Goal: Information Seeking & Learning: Learn about a topic

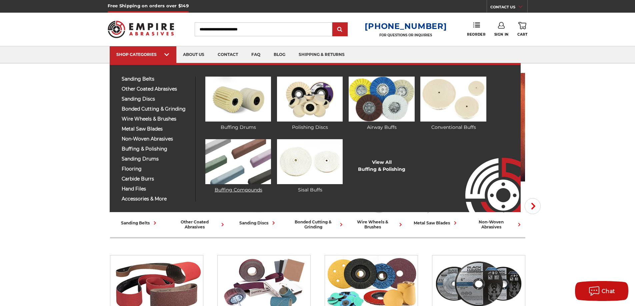
click at [232, 158] on img at bounding box center [238, 161] width 66 height 45
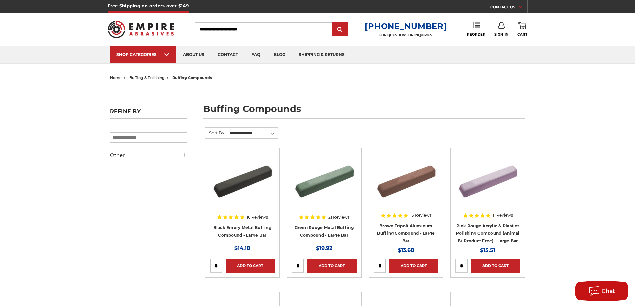
click at [223, 25] on input "Search" at bounding box center [264, 29] width 138 height 14
type input "**********"
click at [333, 23] on input "submit" at bounding box center [339, 29] width 13 height 13
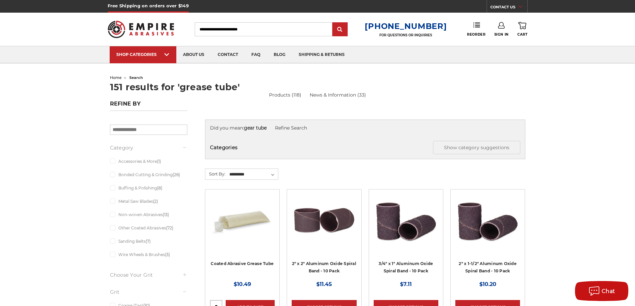
click at [253, 200] on img at bounding box center [242, 220] width 65 height 53
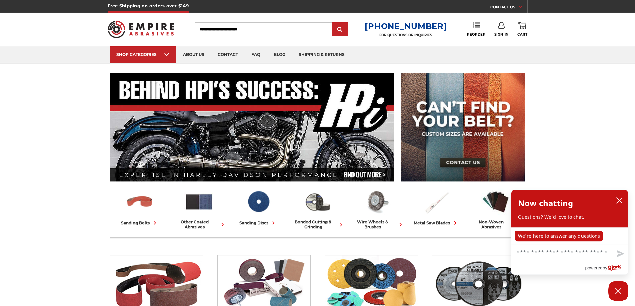
click at [238, 25] on input "Search" at bounding box center [264, 29] width 138 height 14
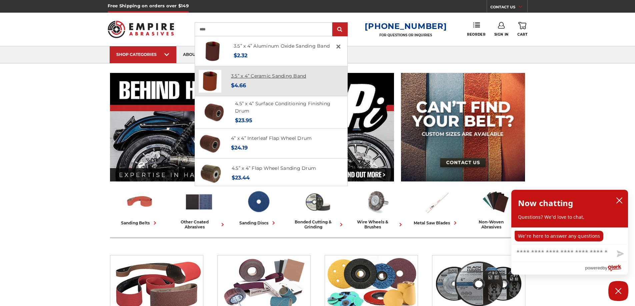
type input "****"
click at [263, 76] on link "3.5” x 4” Ceramic Sanding Band" at bounding box center [268, 76] width 75 height 6
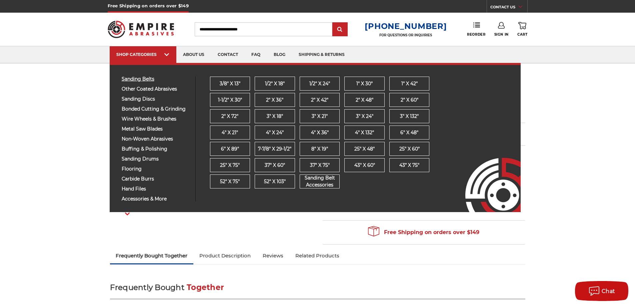
click at [148, 81] on span "sanding belts" at bounding box center [156, 79] width 69 height 5
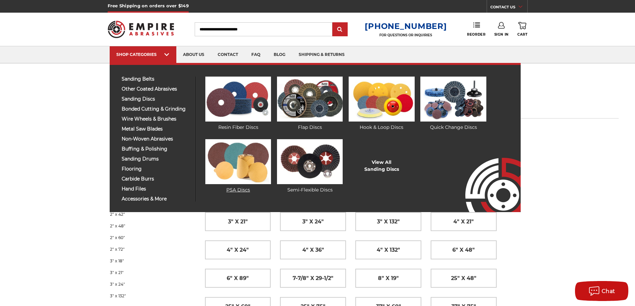
click at [238, 162] on img at bounding box center [238, 161] width 66 height 45
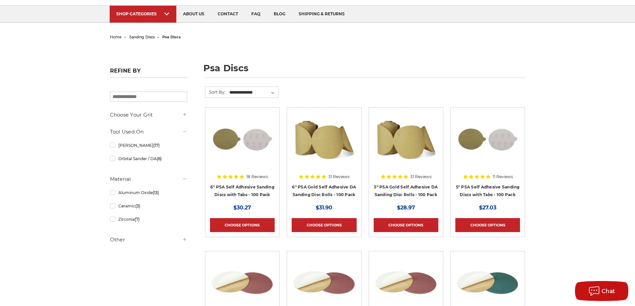
scroll to position [36, 0]
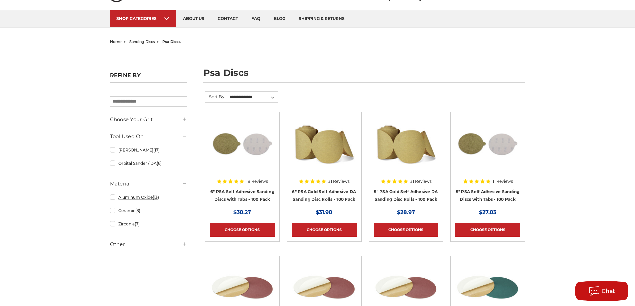
click at [113, 198] on link "Aluminum Oxide (13)" at bounding box center [148, 198] width 77 height 12
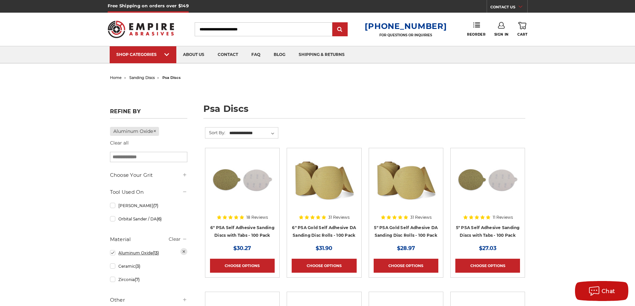
click at [113, 253] on link "Aluminum Oxide (13)" at bounding box center [148, 253] width 77 height 12
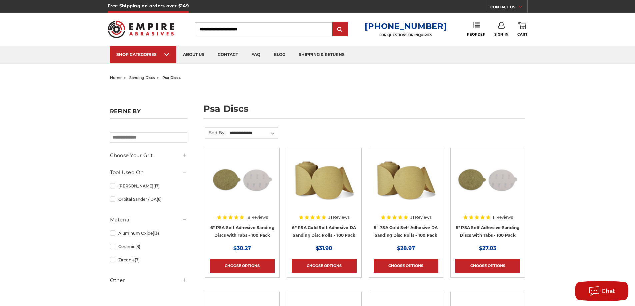
click at [114, 187] on link "Bench Sander (17)" at bounding box center [148, 186] width 77 height 12
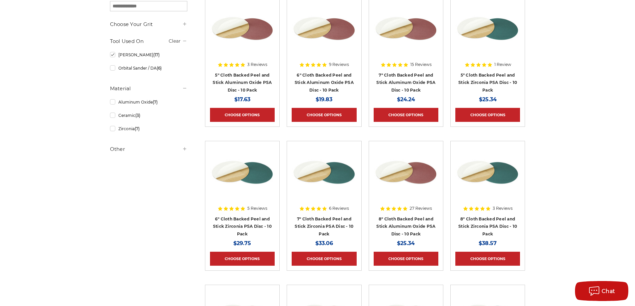
scroll to position [18, 0]
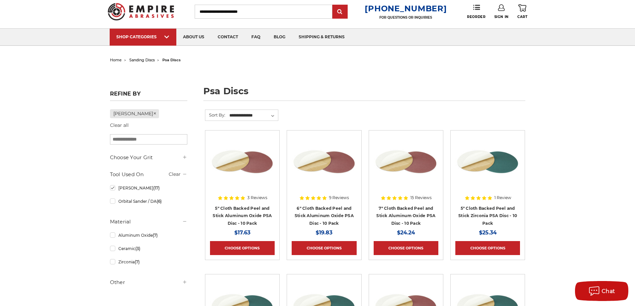
click at [218, 9] on input "Search" at bounding box center [264, 12] width 138 height 14
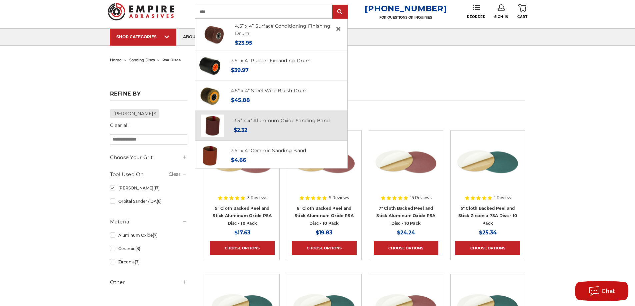
type input "****"
click at [246, 117] on h4 "3.5” x 4” Aluminum Oxide Sanding Band" at bounding box center [282, 121] width 96 height 8
click at [246, 119] on link "3.5” x 4” Aluminum Oxide Sanding Band" at bounding box center [282, 121] width 96 height 6
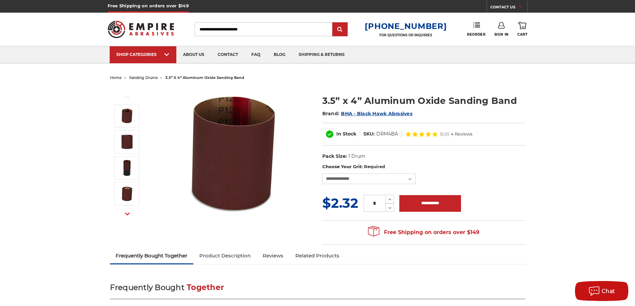
click at [143, 77] on span "sanding drums" at bounding box center [143, 77] width 28 height 5
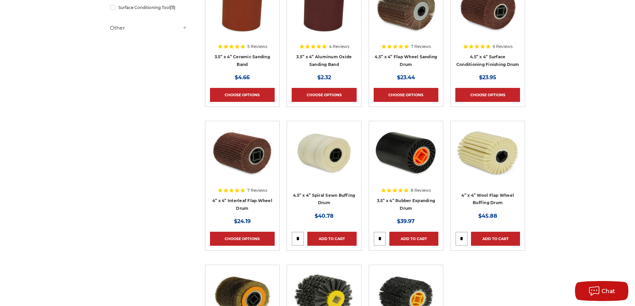
scroll to position [233, 0]
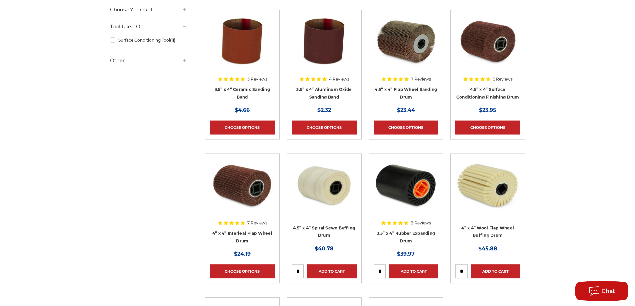
click at [255, 89] on div at bounding box center [242, 57] width 65 height 85
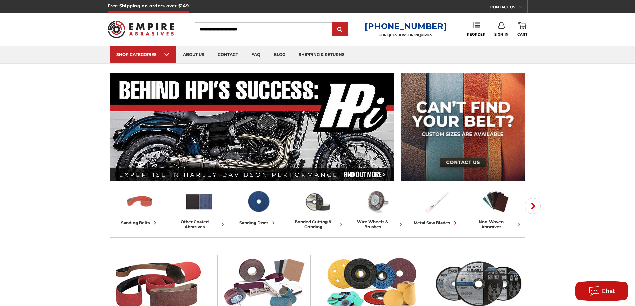
click at [389, 27] on h3 "[PHONE_NUMBER]" at bounding box center [406, 26] width 82 height 10
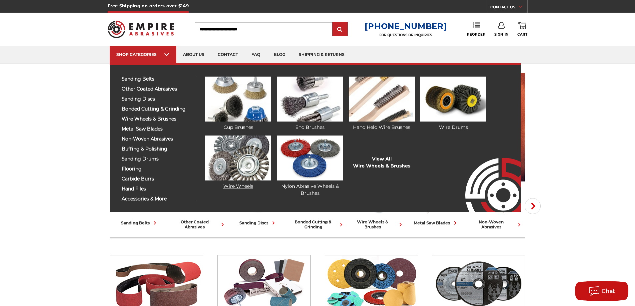
click at [240, 154] on img at bounding box center [238, 158] width 66 height 45
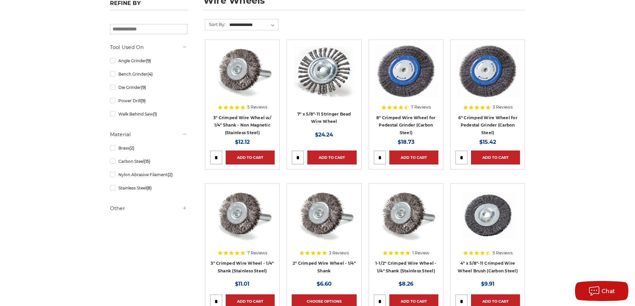
scroll to position [42, 0]
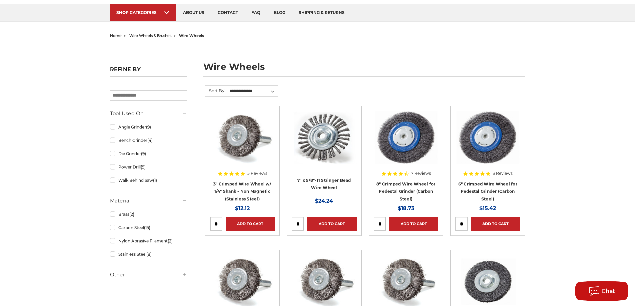
drag, startPoint x: 640, startPoint y: 69, endPoint x: 640, endPoint y: -2, distance: 71.0
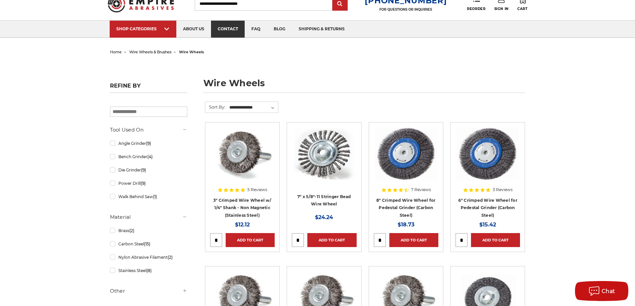
scroll to position [0, 0]
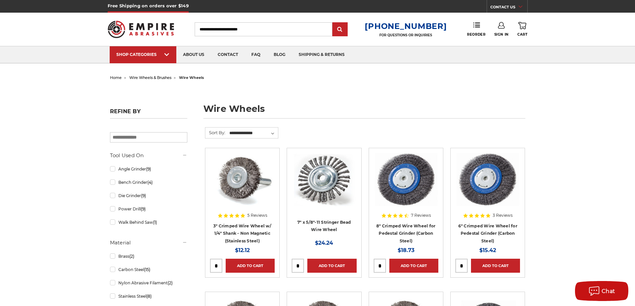
click at [250, 28] on input "Search" at bounding box center [264, 29] width 138 height 14
type input "********"
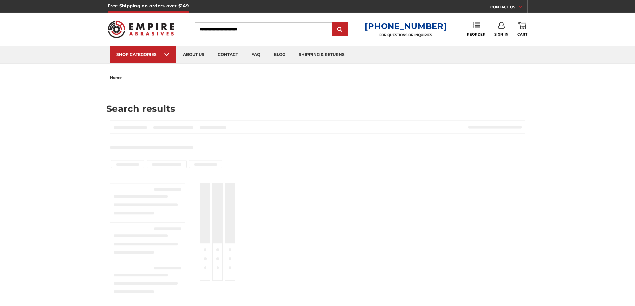
type input "********"
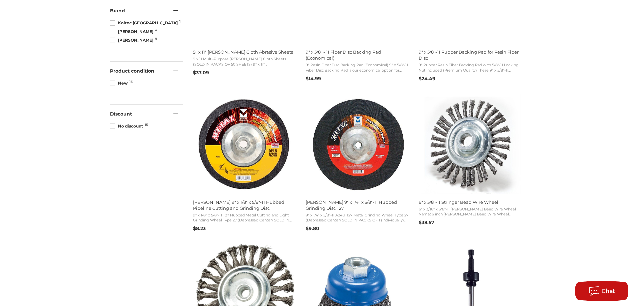
scroll to position [3, 0]
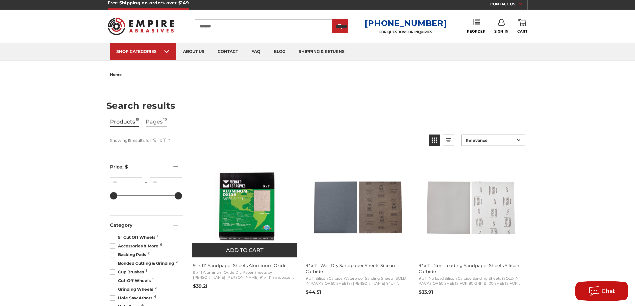
click at [237, 205] on img "9" at bounding box center [245, 208] width 106 height 80
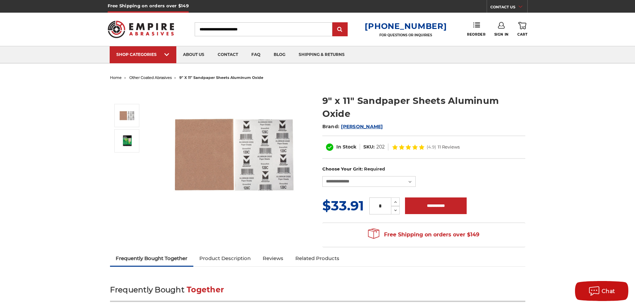
click at [153, 77] on span "other coated abrasives" at bounding box center [150, 77] width 42 height 5
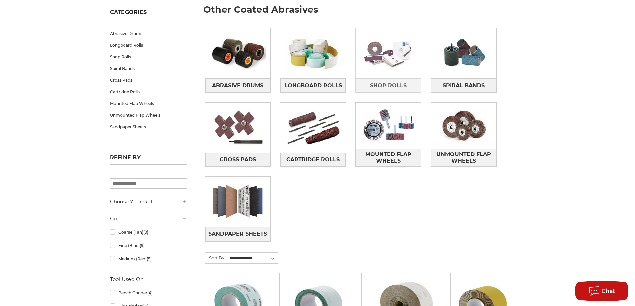
scroll to position [100, 0]
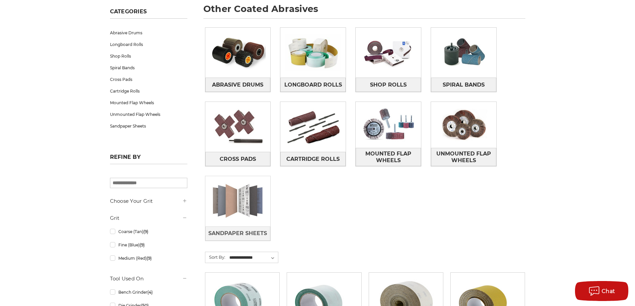
click at [216, 203] on img at bounding box center [237, 201] width 65 height 46
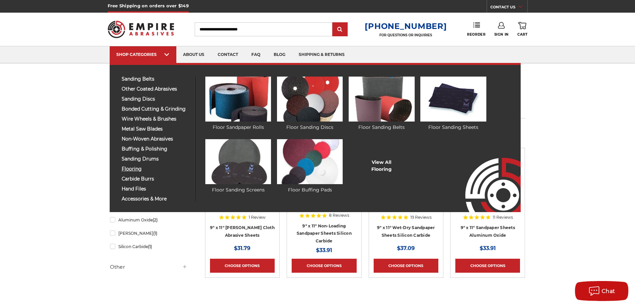
click at [132, 169] on span "flooring" at bounding box center [156, 169] width 69 height 5
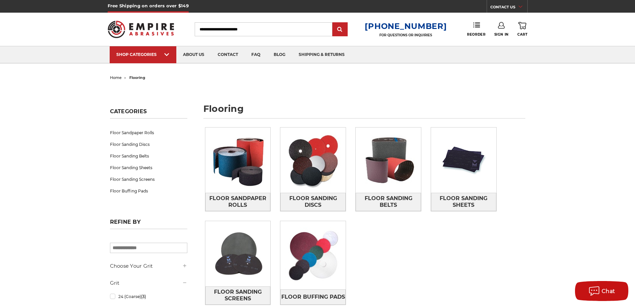
click at [263, 25] on input "Search" at bounding box center [264, 29] width 138 height 14
type input "*****"
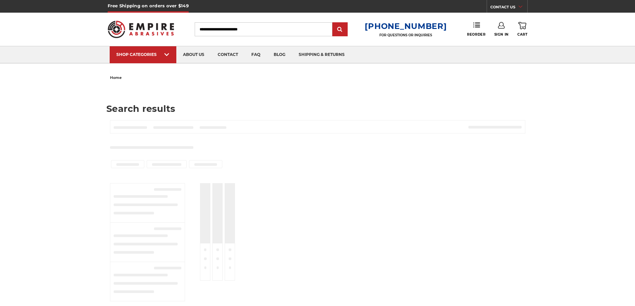
type input "*****"
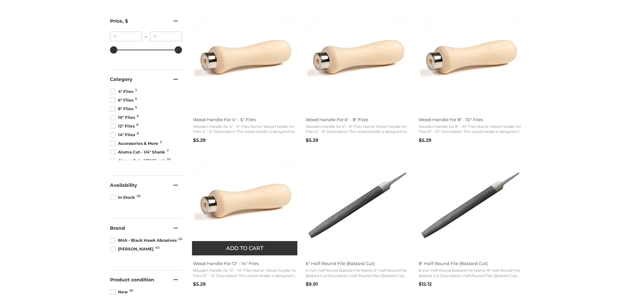
scroll to position [267, 0]
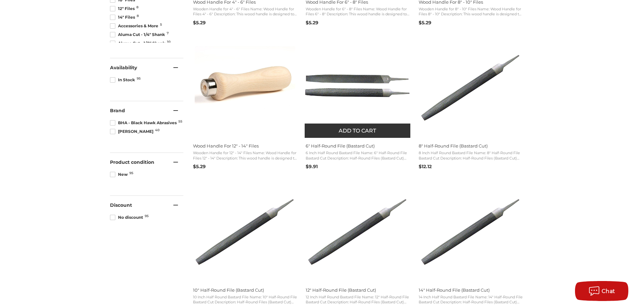
click at [325, 115] on img "6" at bounding box center [358, 88] width 106 height 71
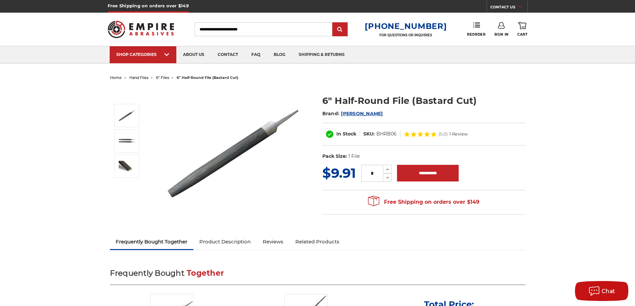
click at [132, 78] on span "hand files" at bounding box center [138, 77] width 19 height 5
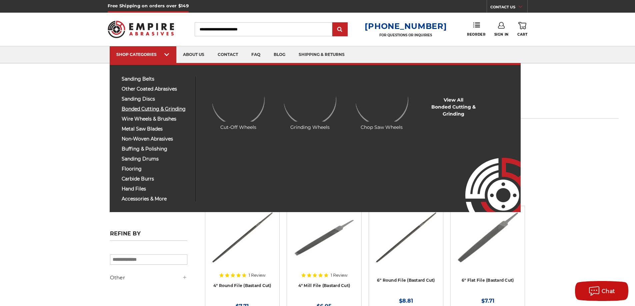
click at [141, 112] on span "bonded cutting & grinding" at bounding box center [156, 109] width 69 height 5
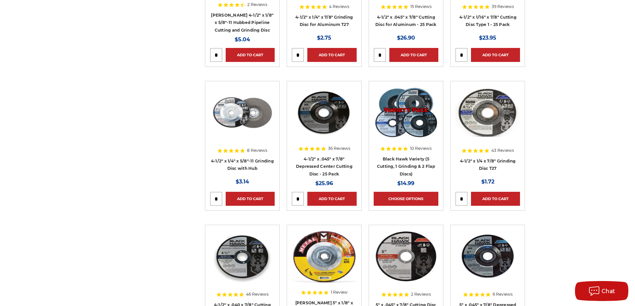
scroll to position [652, 0]
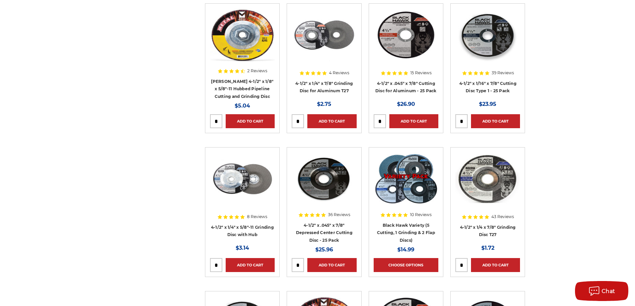
drag, startPoint x: 637, startPoint y: 99, endPoint x: 640, endPoint y: 12, distance: 86.7
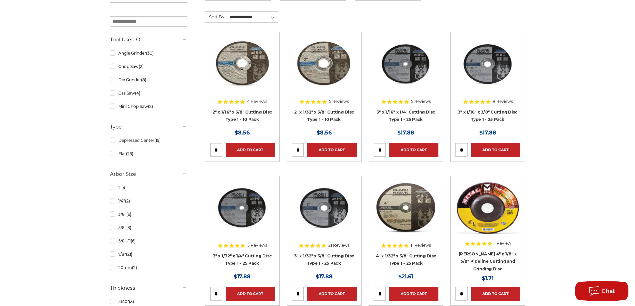
scroll to position [0, 0]
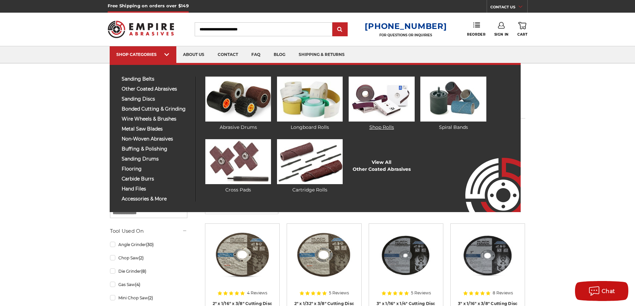
click at [355, 96] on img at bounding box center [382, 99] width 66 height 45
